Goal: Task Accomplishment & Management: Manage account settings

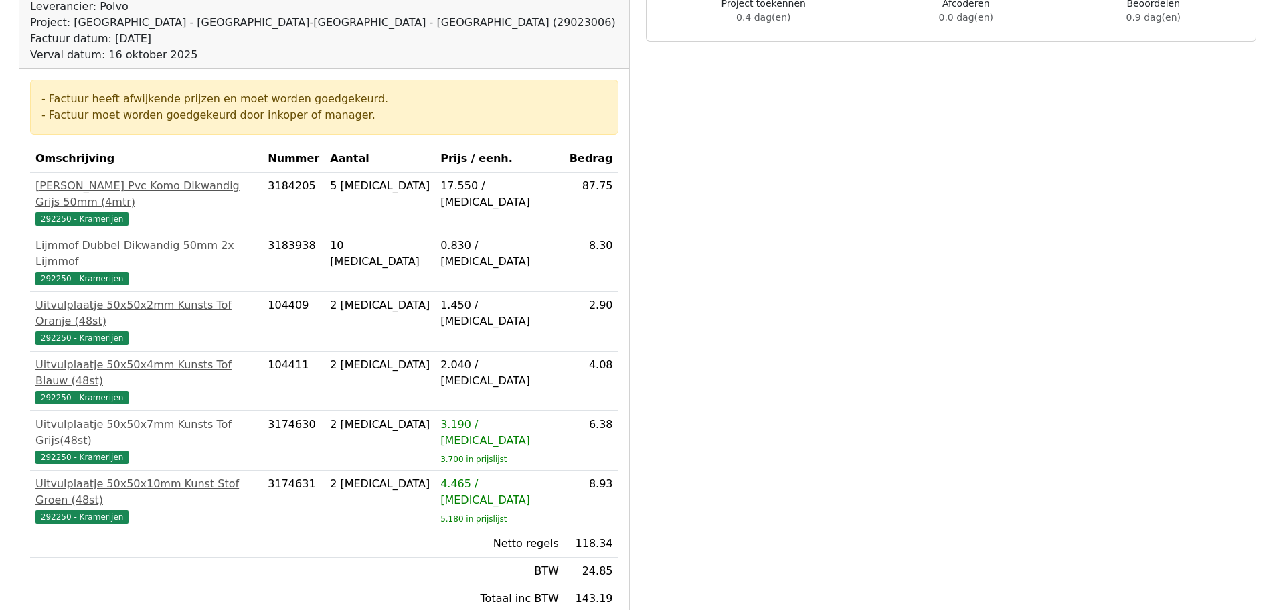
scroll to position [115, 0]
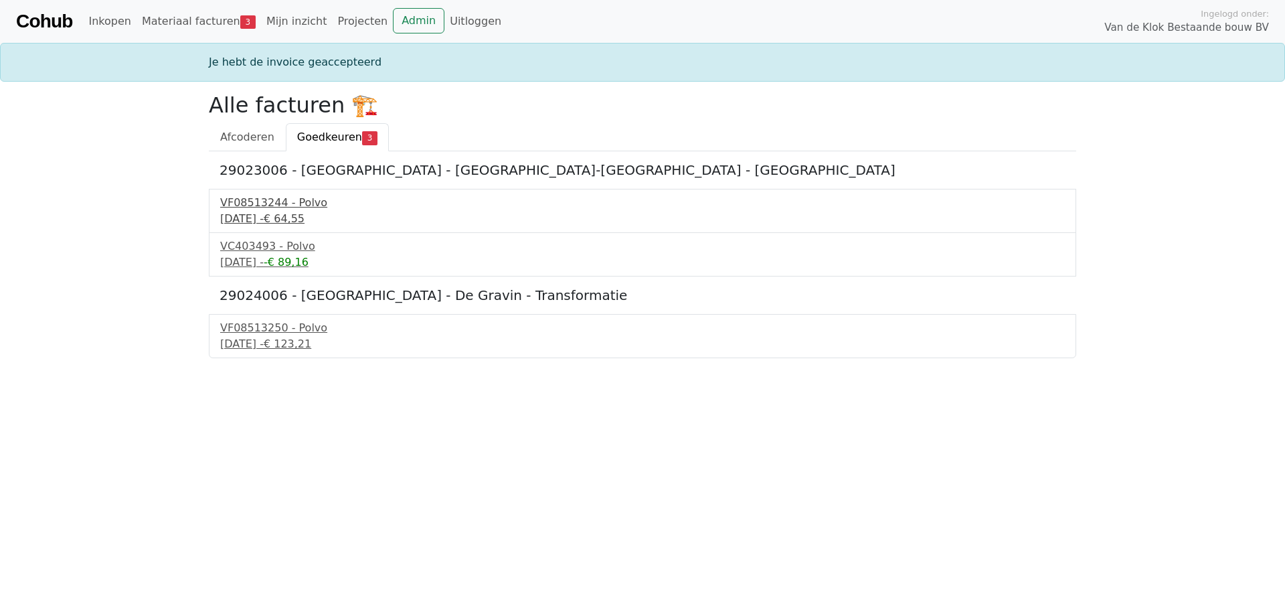
click at [269, 205] on div "VF08513244 - Polvo" at bounding box center [642, 203] width 845 height 16
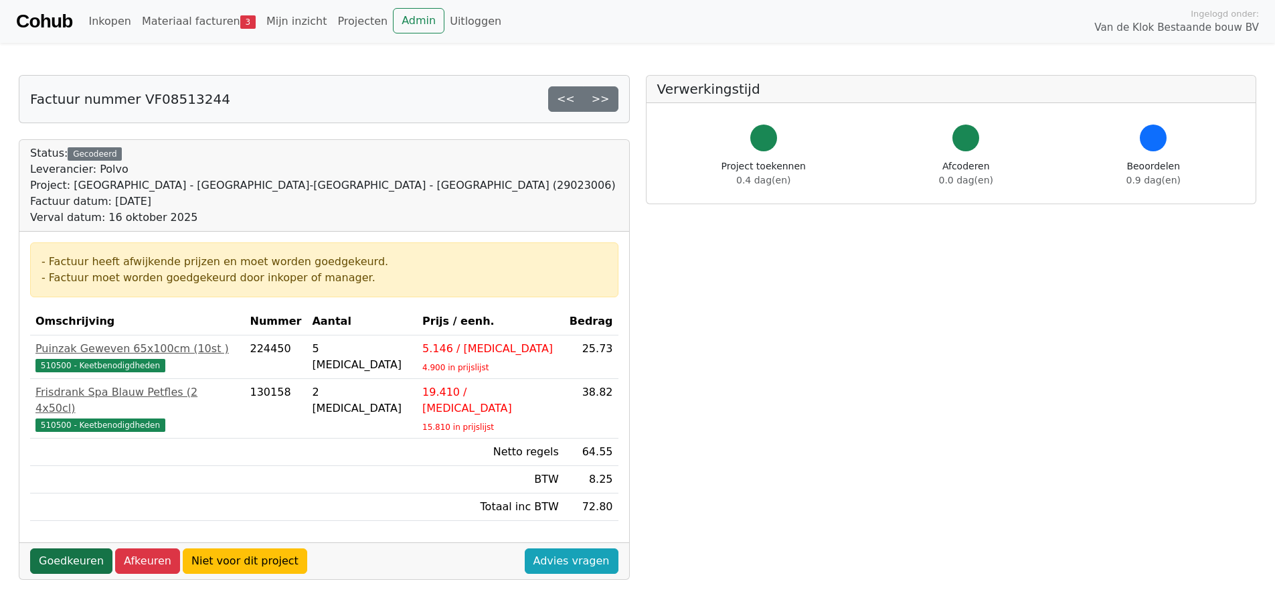
click at [81, 549] on link "Goedkeuren" at bounding box center [71, 560] width 82 height 25
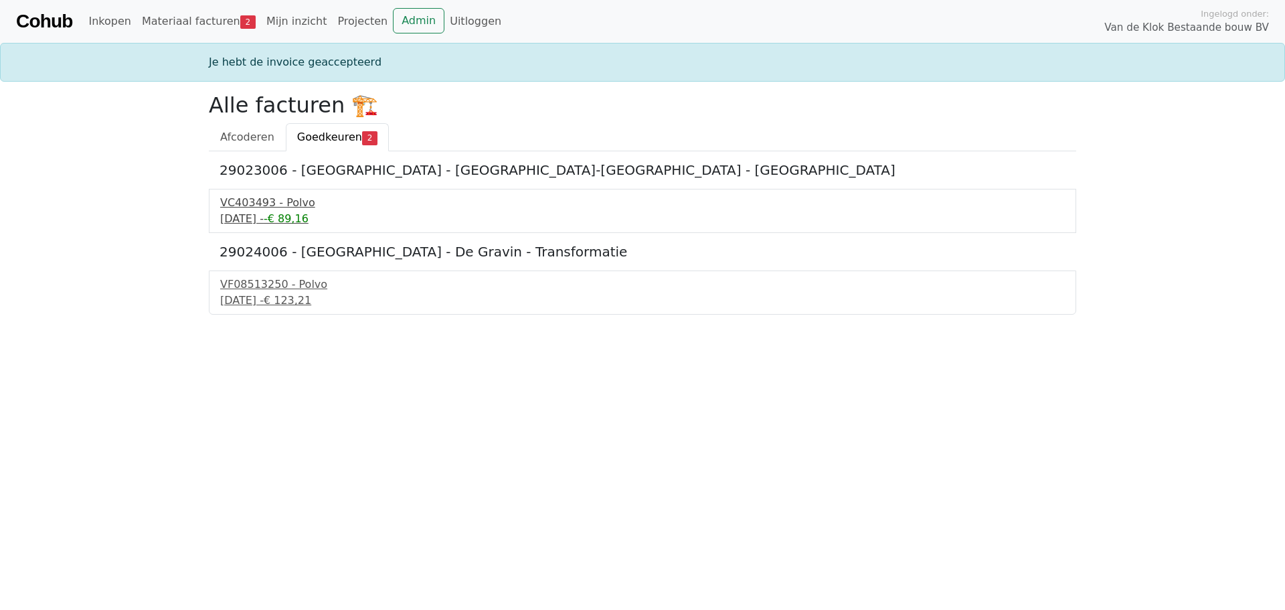
click at [290, 210] on div "VC403493 - Polvo" at bounding box center [642, 203] width 845 height 16
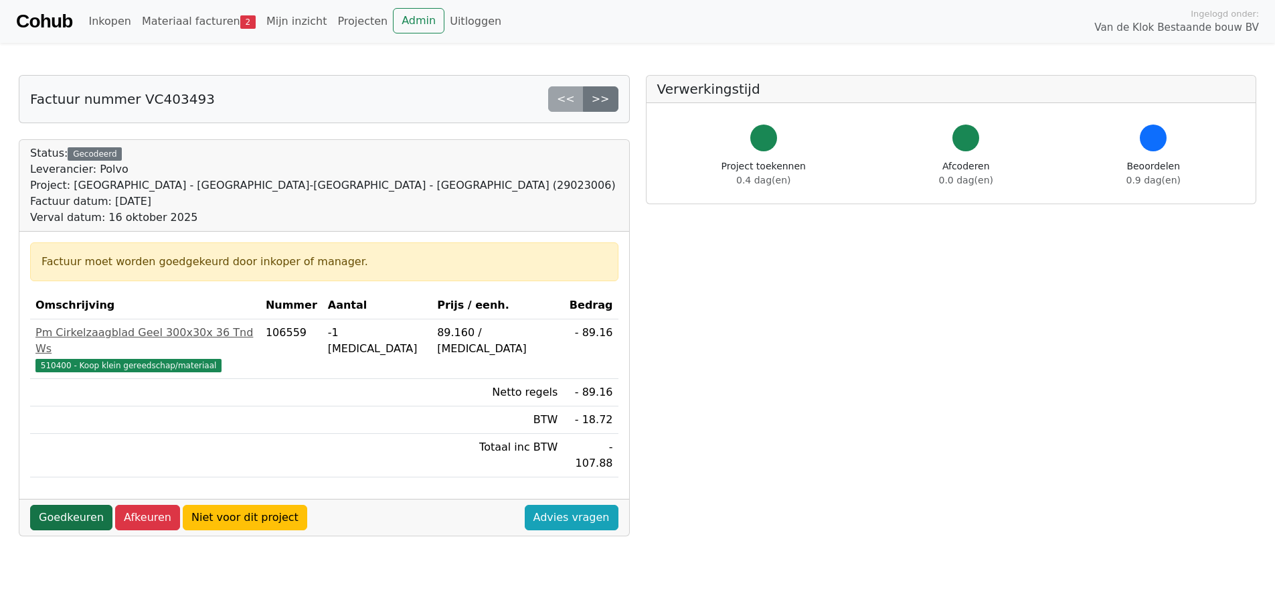
click at [63, 505] on link "Goedkeuren" at bounding box center [71, 517] width 82 height 25
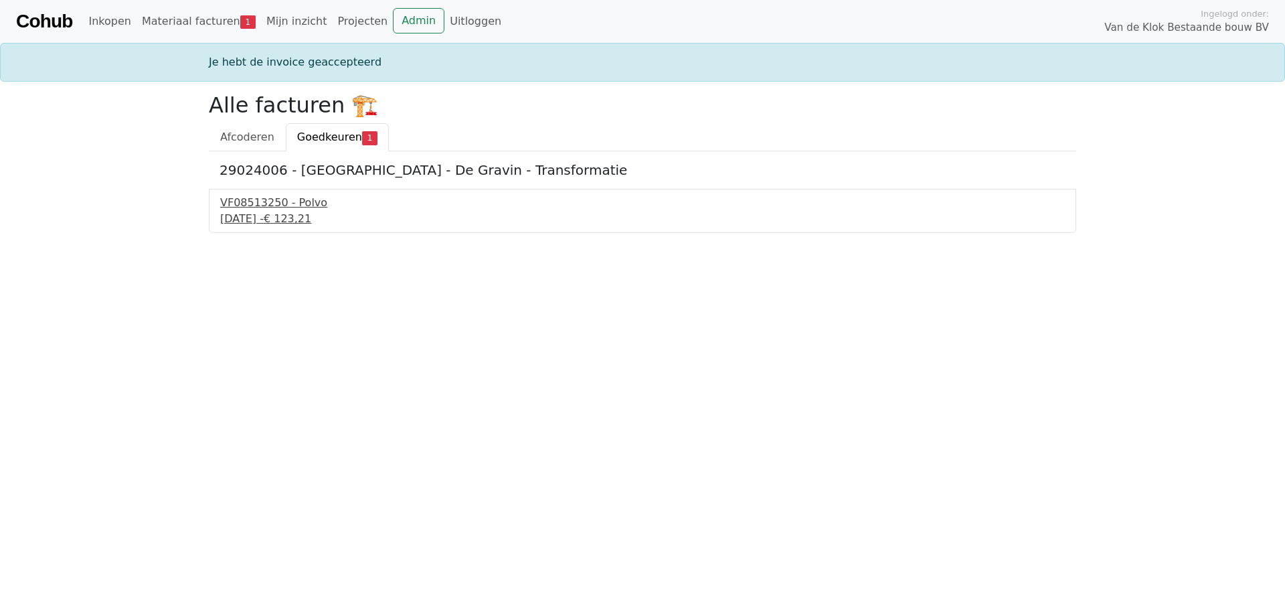
click at [262, 222] on div "25 september 2025 - € 123,21" at bounding box center [642, 219] width 845 height 16
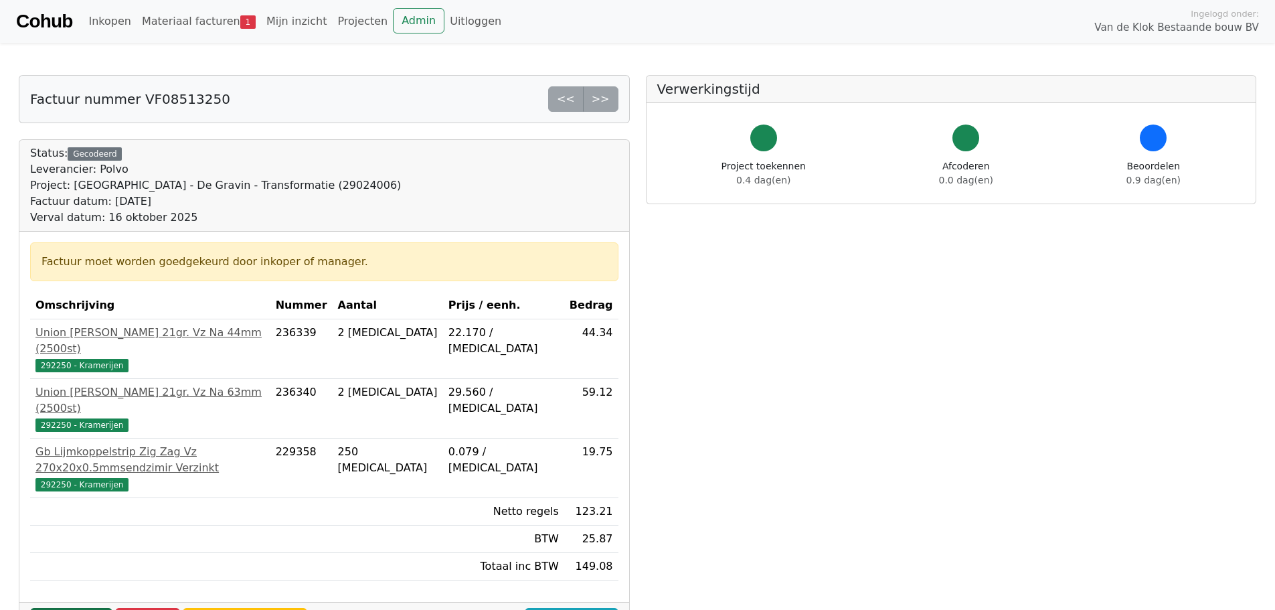
click at [61, 608] on link "Goedkeuren" at bounding box center [71, 620] width 82 height 25
